Goal: Information Seeking & Learning: Learn about a topic

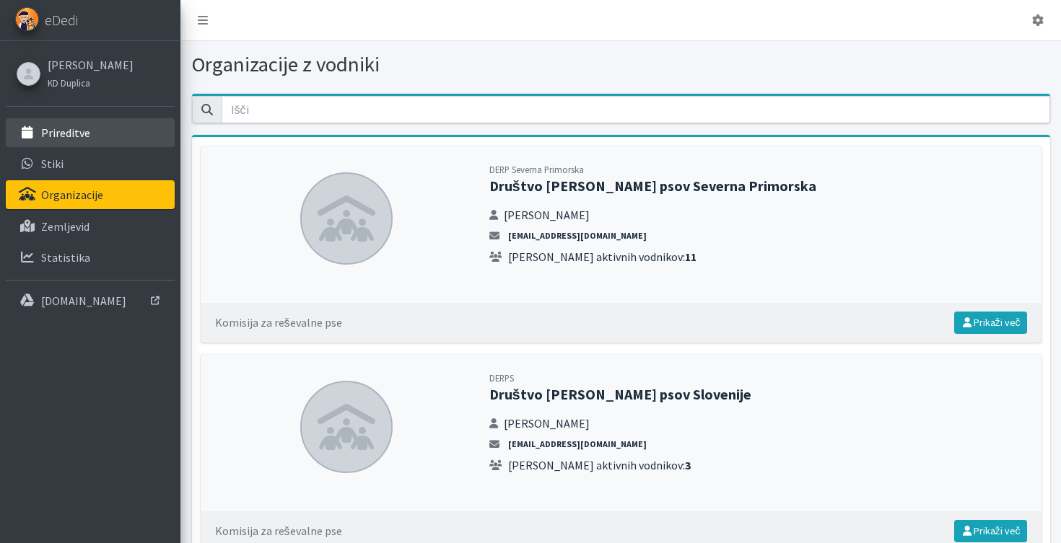
click at [57, 133] on p "Prireditve" at bounding box center [65, 133] width 49 height 14
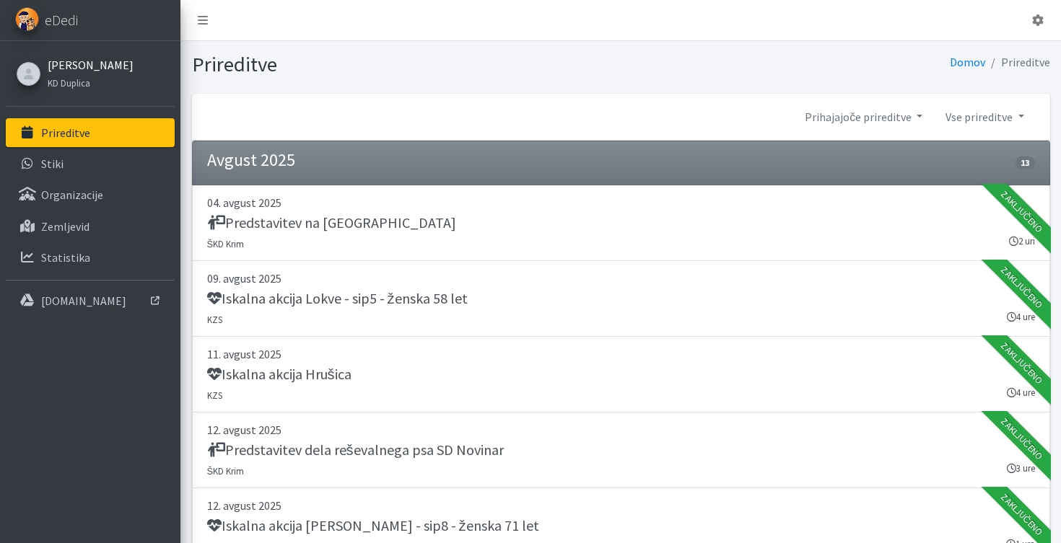
click at [67, 65] on link "[PERSON_NAME]" at bounding box center [91, 64] width 86 height 17
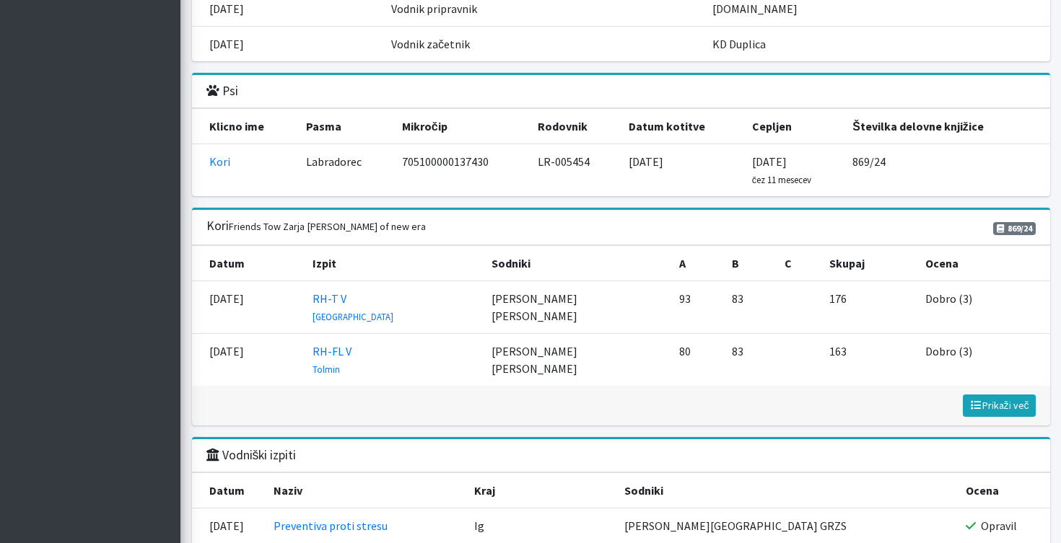
scroll to position [1591, 0]
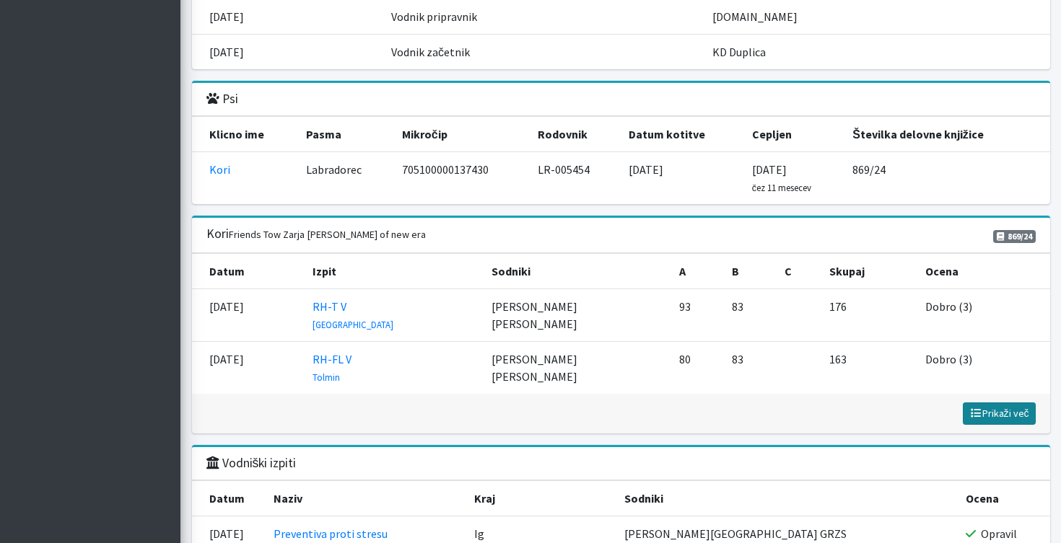
click at [978, 416] on icon at bounding box center [975, 413] width 13 height 10
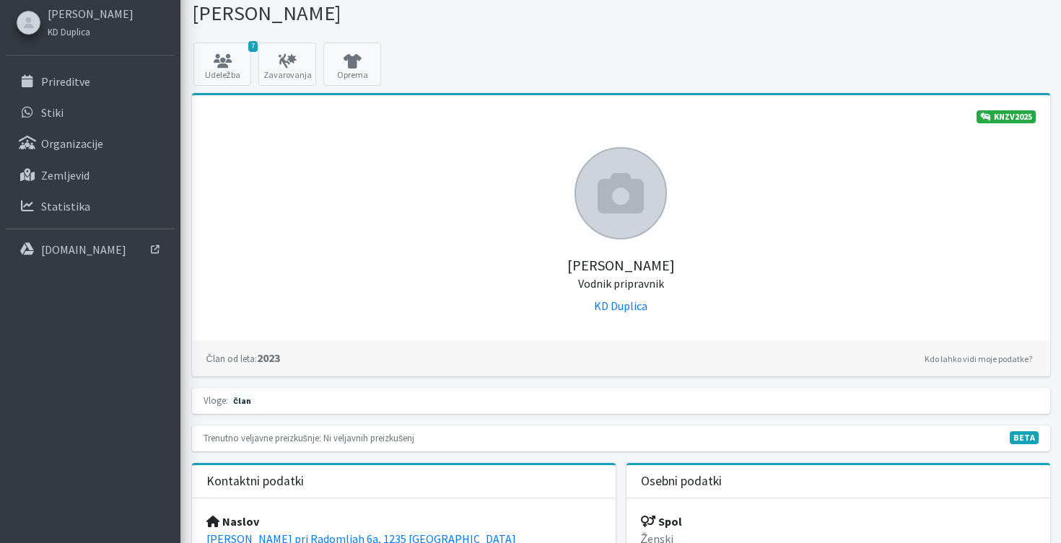
scroll to position [0, 0]
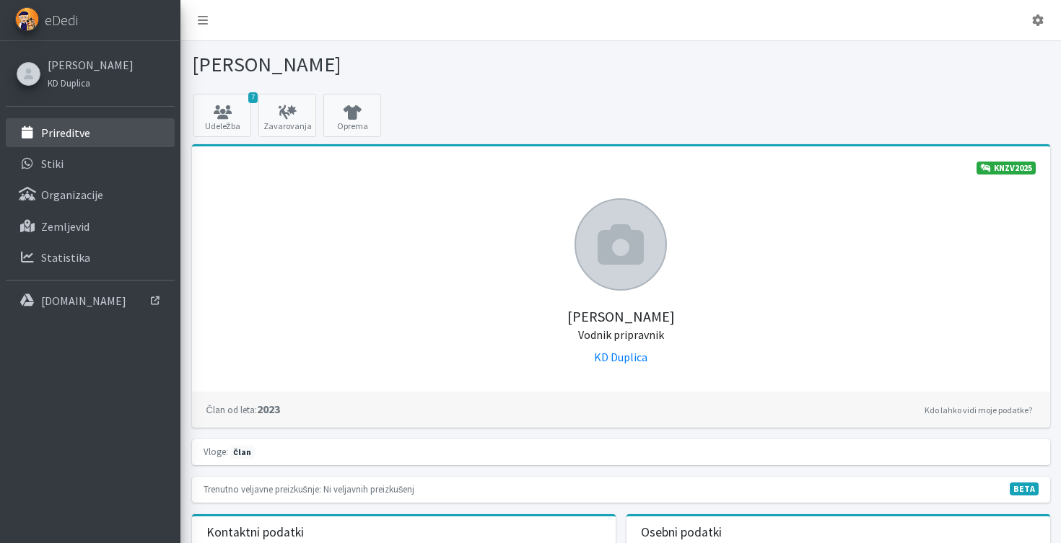
click at [84, 132] on p "Prireditve" at bounding box center [65, 133] width 49 height 14
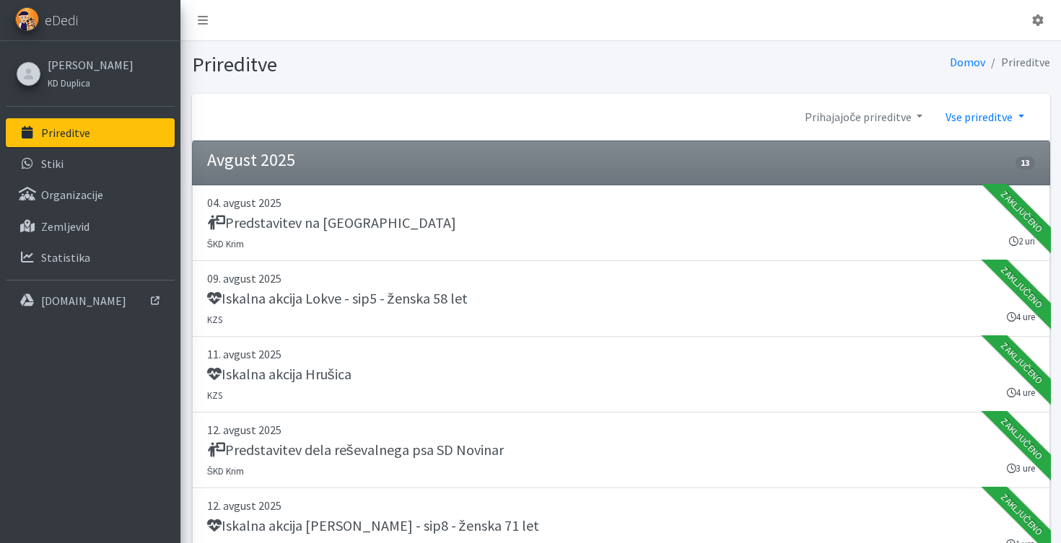
click at [986, 114] on link "Vse prireditve" at bounding box center [984, 116] width 101 height 29
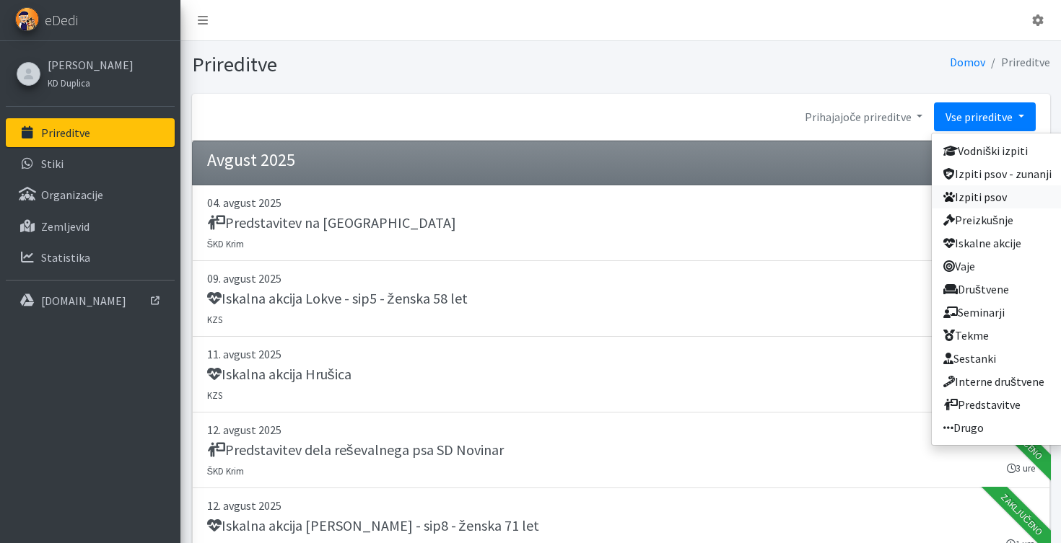
click at [983, 195] on link "Izpiti psov" at bounding box center [997, 196] width 131 height 23
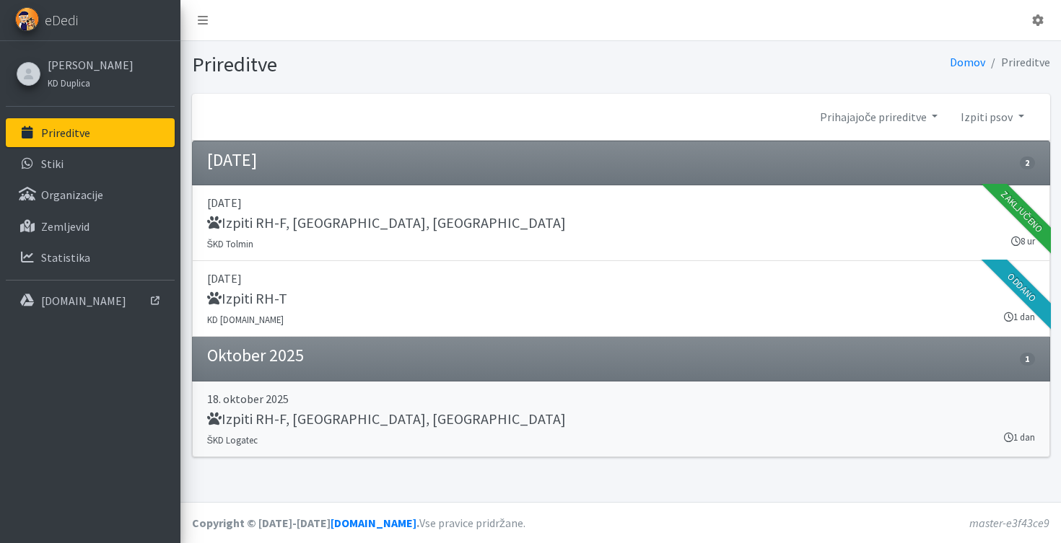
click at [261, 423] on h5 "Izpiti RH-F, [GEOGRAPHIC_DATA], [GEOGRAPHIC_DATA]" at bounding box center [386, 419] width 359 height 17
click at [894, 115] on link "Prihajajoče prireditve" at bounding box center [878, 116] width 141 height 29
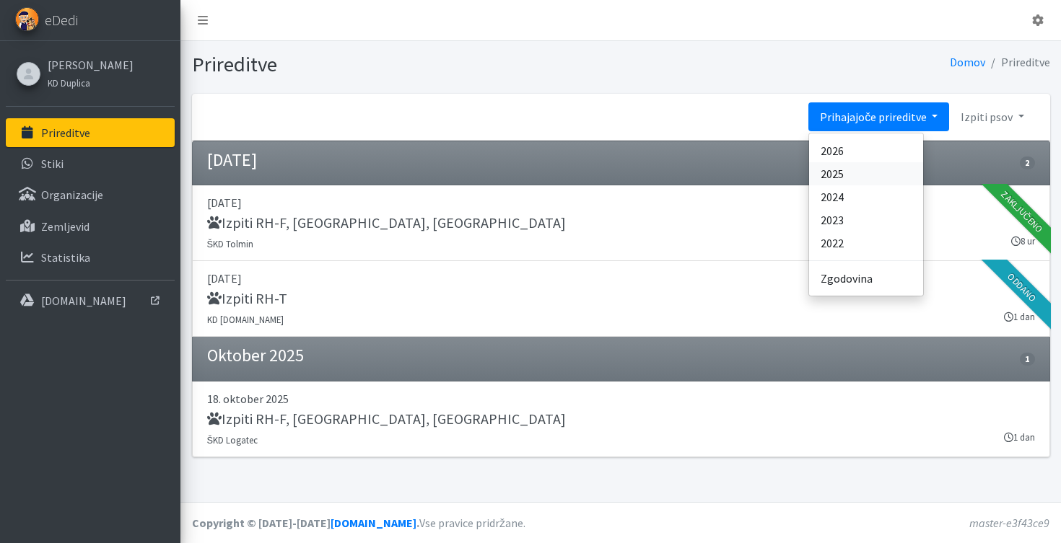
click at [864, 181] on link "2025" at bounding box center [866, 173] width 114 height 23
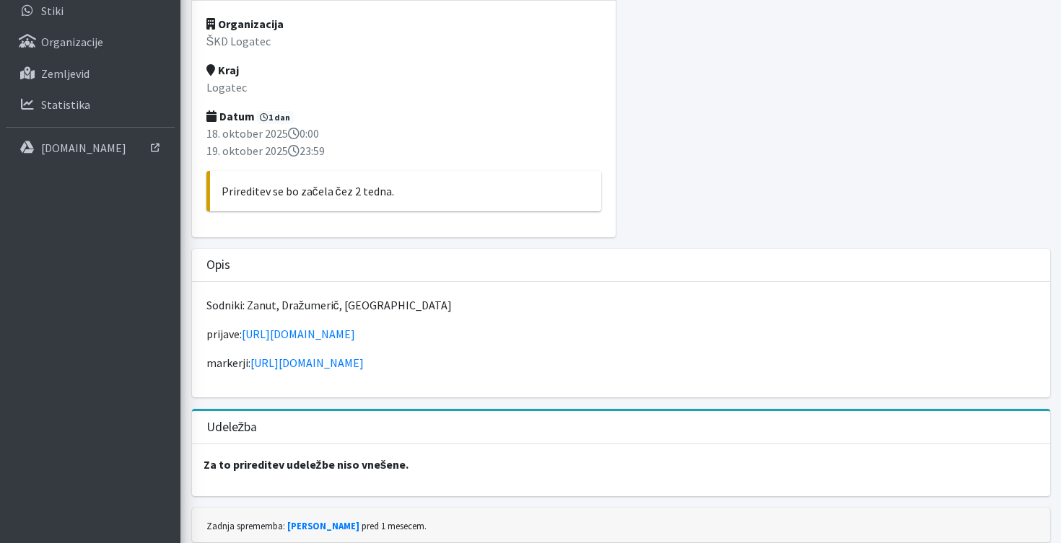
scroll to position [180, 0]
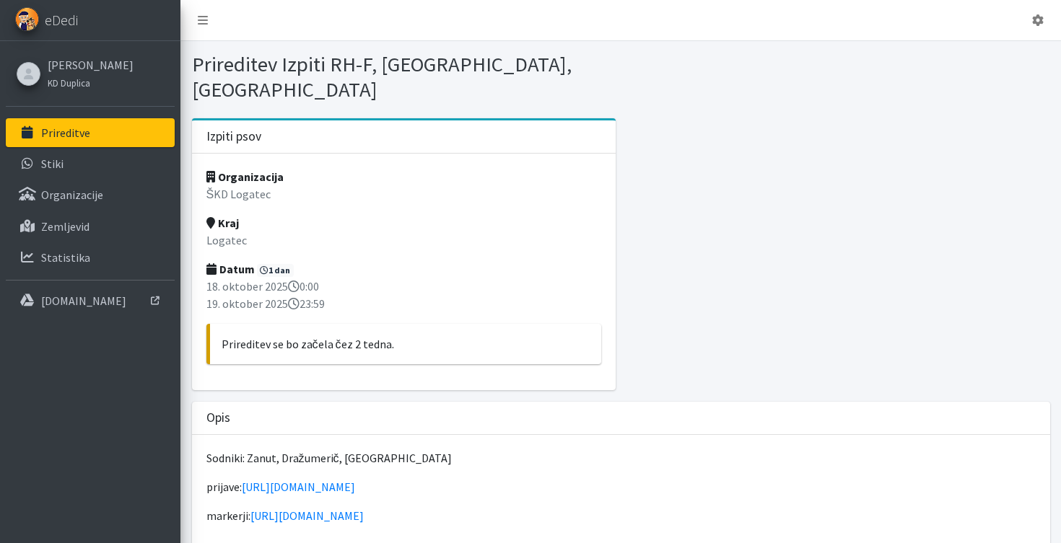
scroll to position [180, 0]
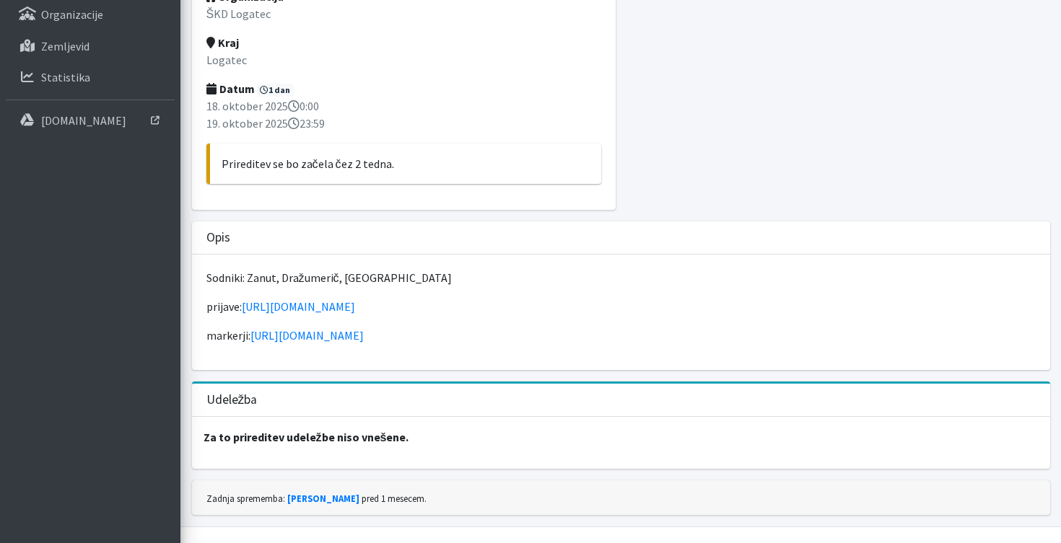
click at [749, 195] on div at bounding box center [838, 80] width 434 height 284
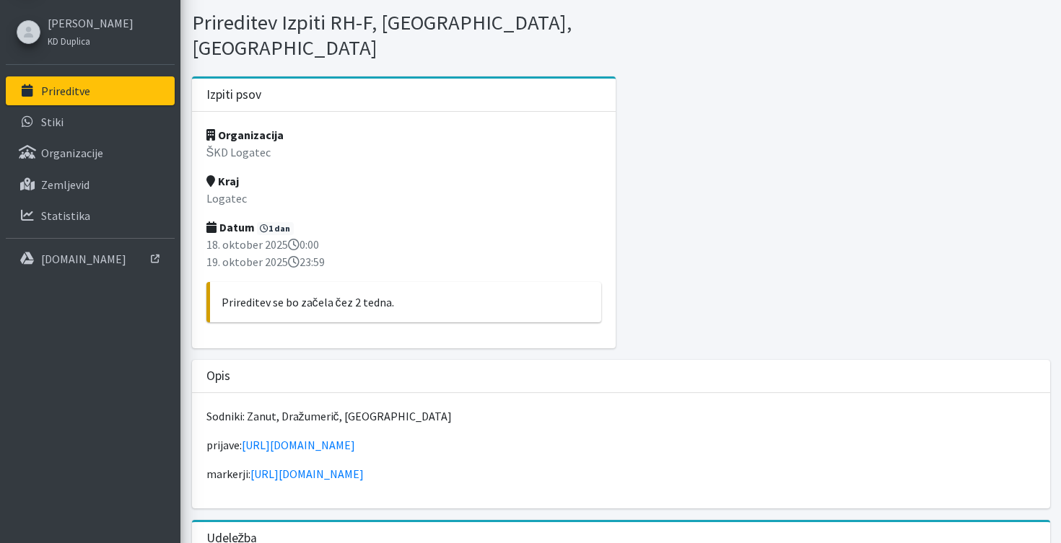
scroll to position [0, 0]
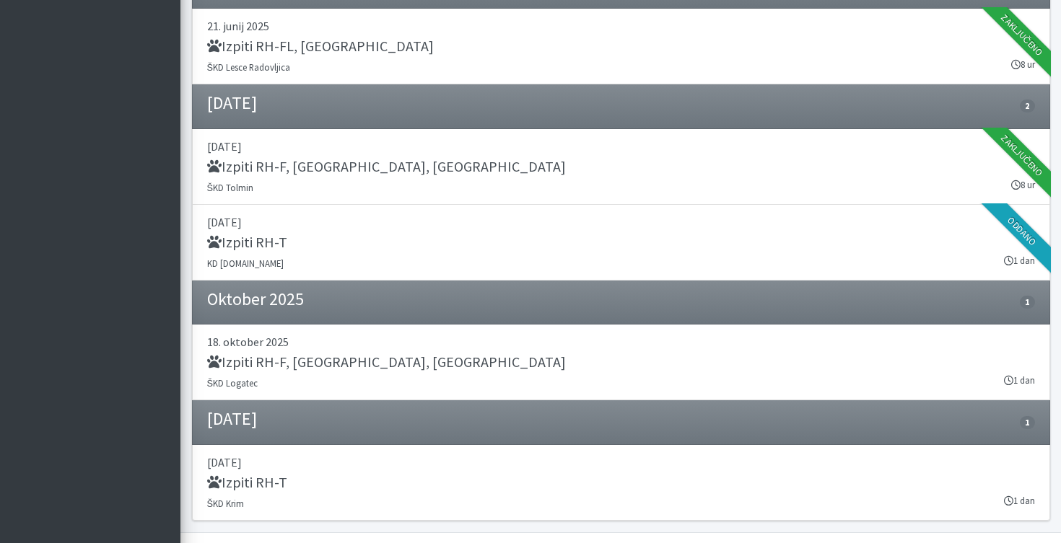
scroll to position [720, 0]
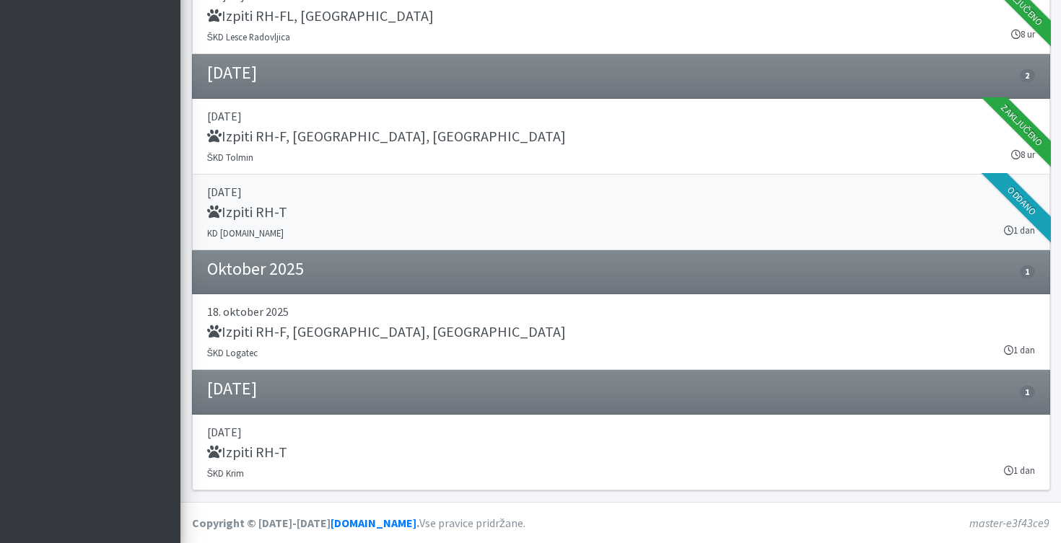
click at [365, 196] on p "[DATE]" at bounding box center [621, 191] width 828 height 17
click at [297, 336] on h5 "Izpiti RH-F, FL, MT" at bounding box center [386, 331] width 359 height 17
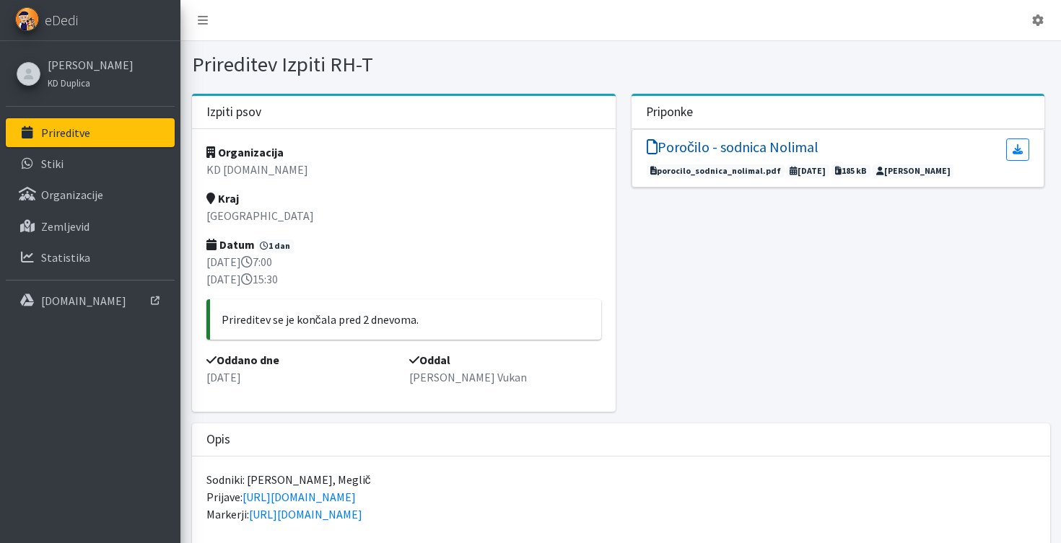
click at [705, 154] on h5 "Poročilo - sodnica Nolimal" at bounding box center [733, 147] width 172 height 17
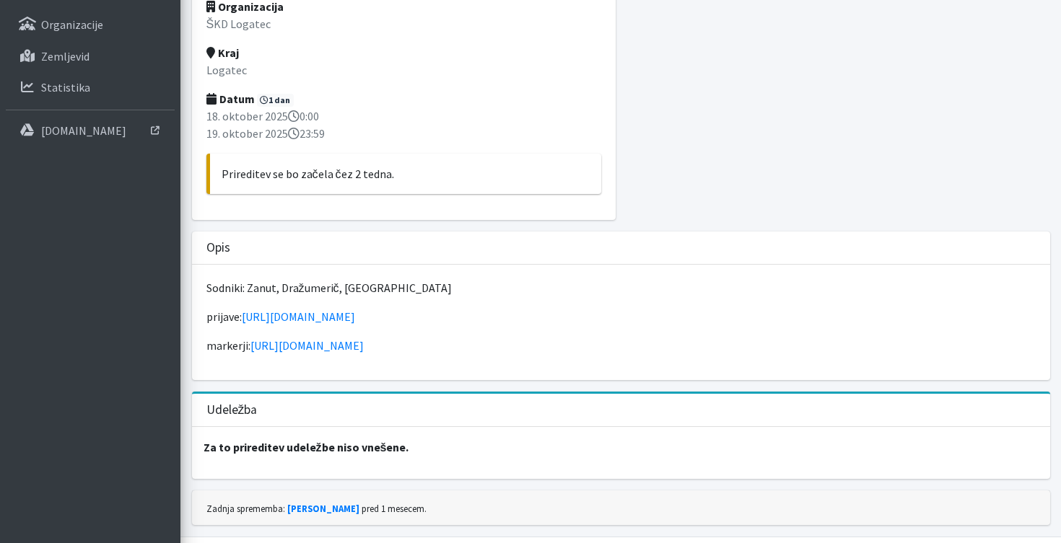
scroll to position [180, 0]
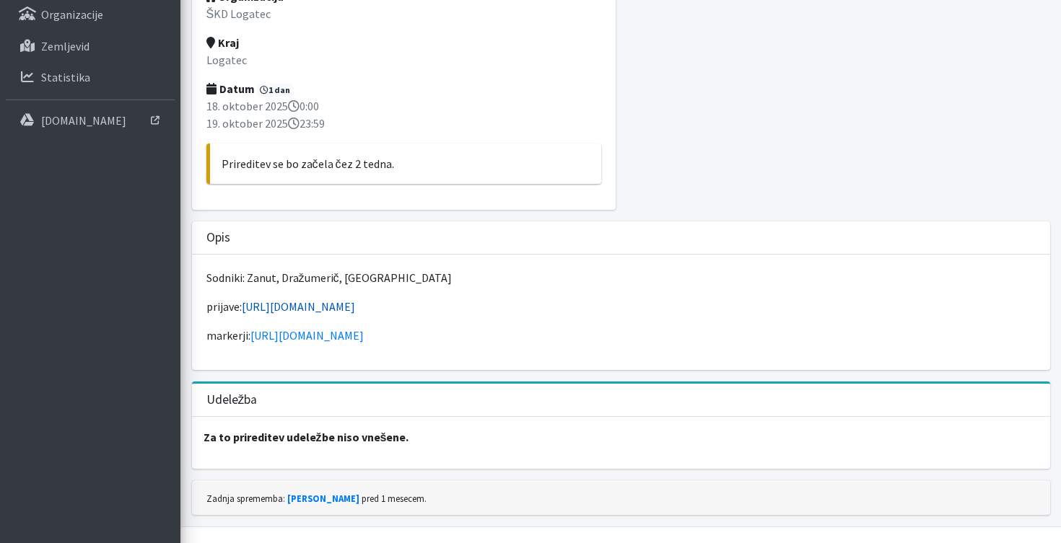
click at [355, 299] on link "[URL][DOMAIN_NAME]" at bounding box center [298, 306] width 113 height 14
